Goal: Task Accomplishment & Management: Manage account settings

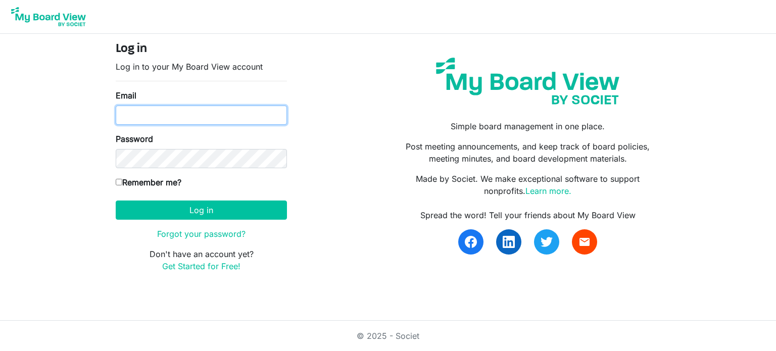
click at [158, 120] on input "Email" at bounding box center [201, 115] width 171 height 19
type input "[EMAIL_ADDRESS][DOMAIN_NAME]"
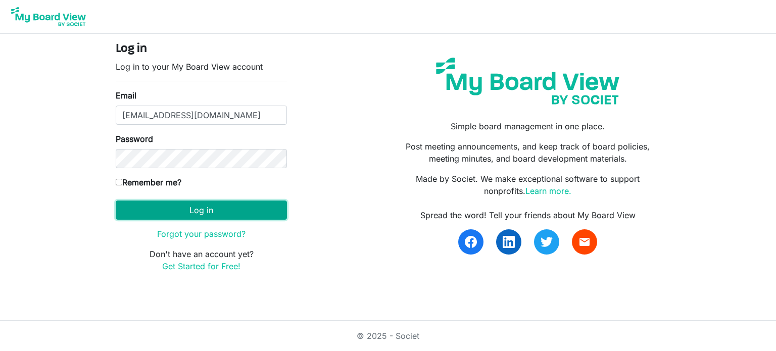
click at [206, 214] on button "Log in" at bounding box center [201, 210] width 171 height 19
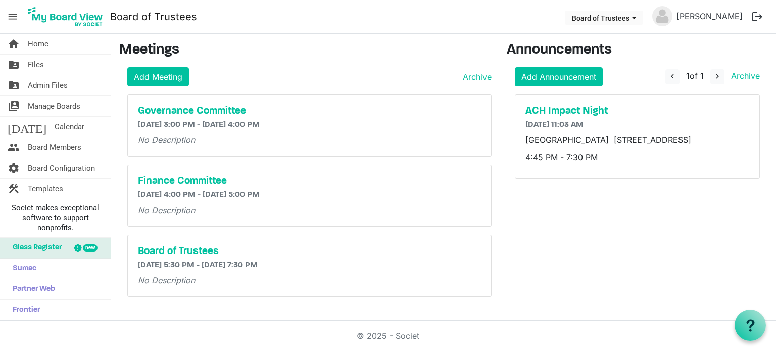
click at [755, 14] on button "logout" at bounding box center [757, 16] width 21 height 21
